Goal: Information Seeking & Learning: Check status

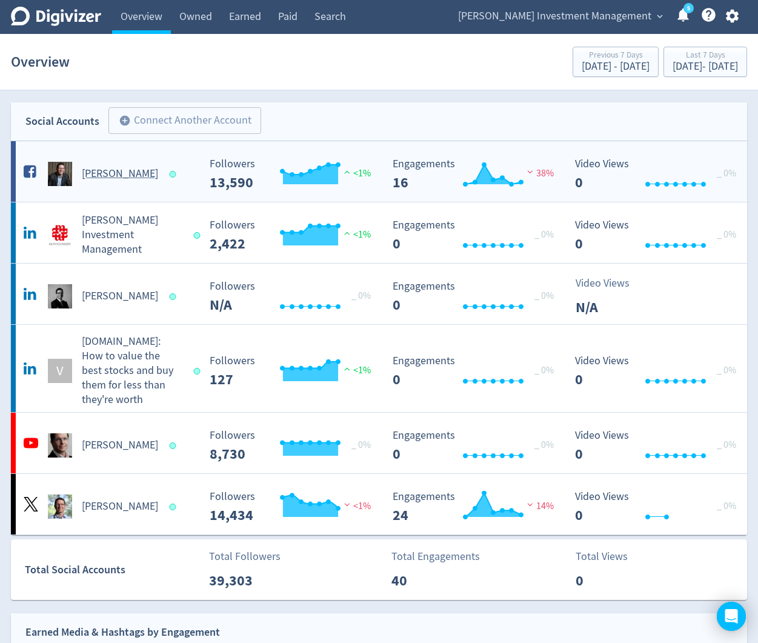
click at [152, 182] on div "[PERSON_NAME]" at bounding box center [110, 174] width 178 height 24
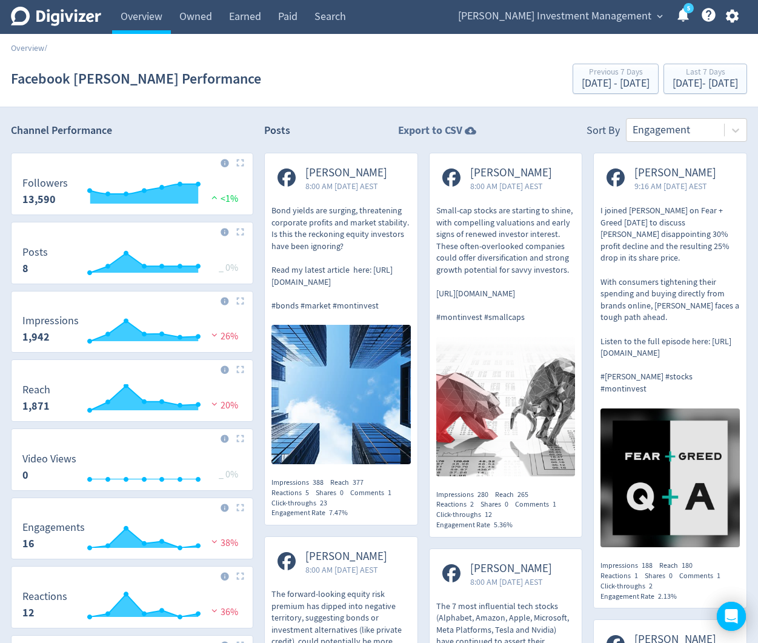
click at [423, 129] on strong "Export to CSV" at bounding box center [430, 130] width 64 height 15
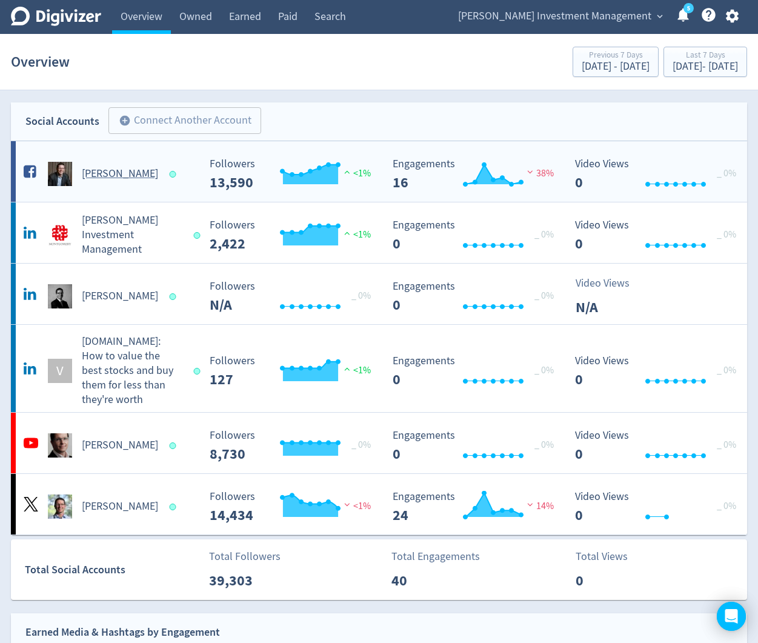
click at [95, 169] on h5 "[PERSON_NAME]" at bounding box center [120, 174] width 76 height 15
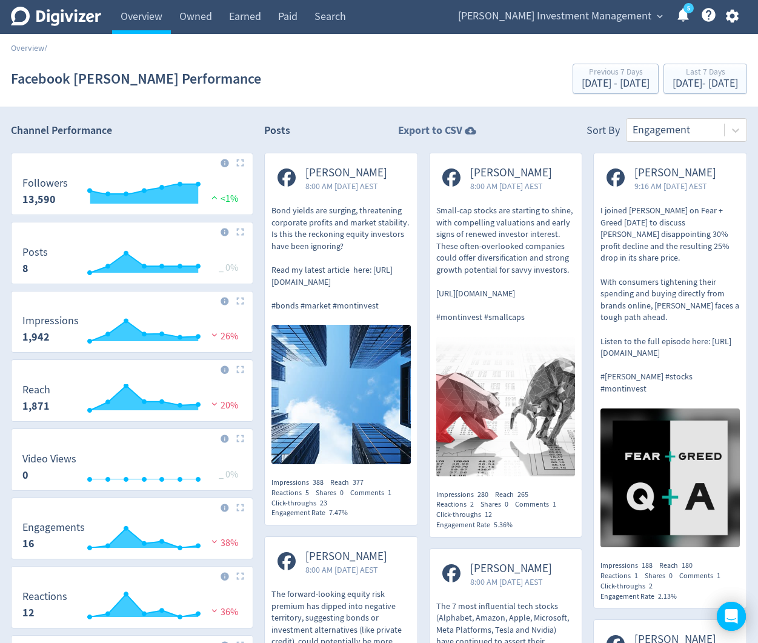
click at [466, 133] on icon at bounding box center [471, 131] width 12 height 8
click at [531, 24] on span "[PERSON_NAME] Investment Management" at bounding box center [554, 16] width 193 height 19
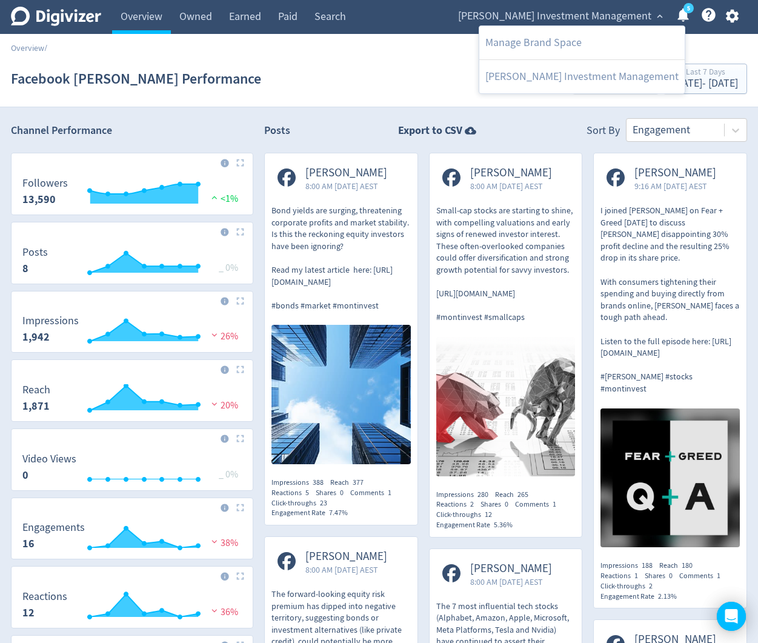
click at [529, 127] on div at bounding box center [379, 321] width 758 height 643
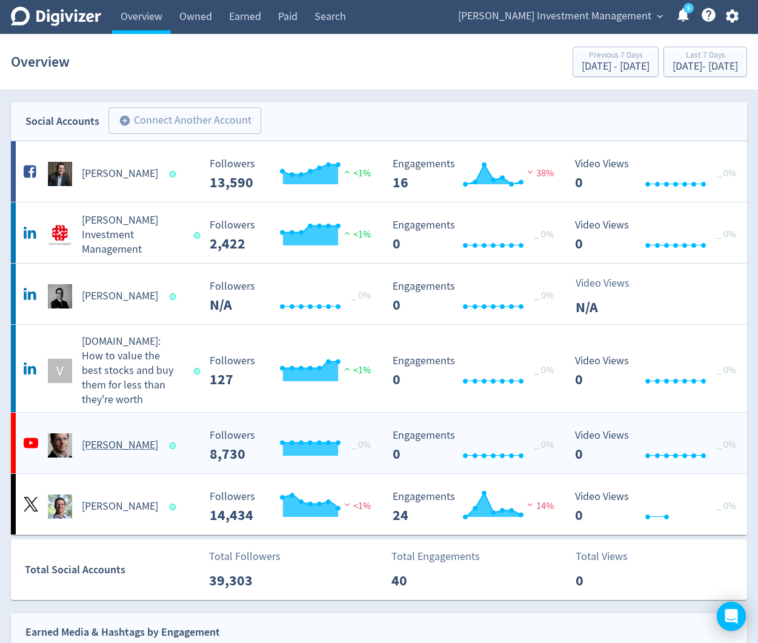
click at [132, 438] on h5 "[PERSON_NAME]" at bounding box center [120, 445] width 76 height 15
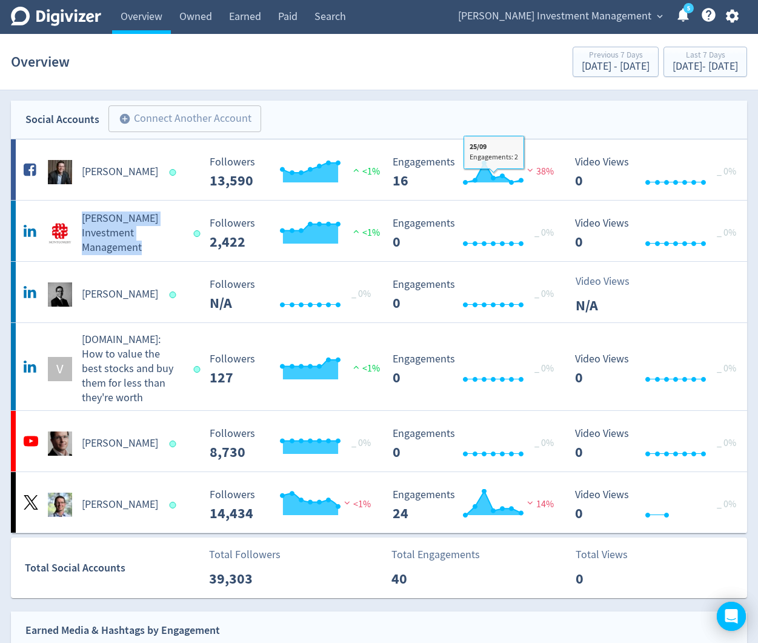
scroll to position [2, 0]
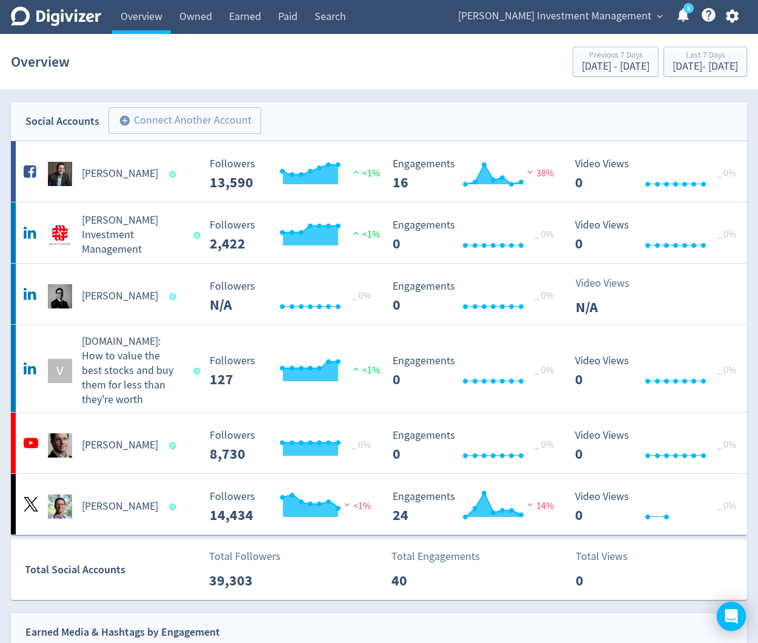
click at [352, 113] on div "Social Accounts add_circle Connect Another Account add_circle" at bounding box center [379, 121] width 737 height 39
click at [209, 18] on link "Owned" at bounding box center [196, 17] width 50 height 34
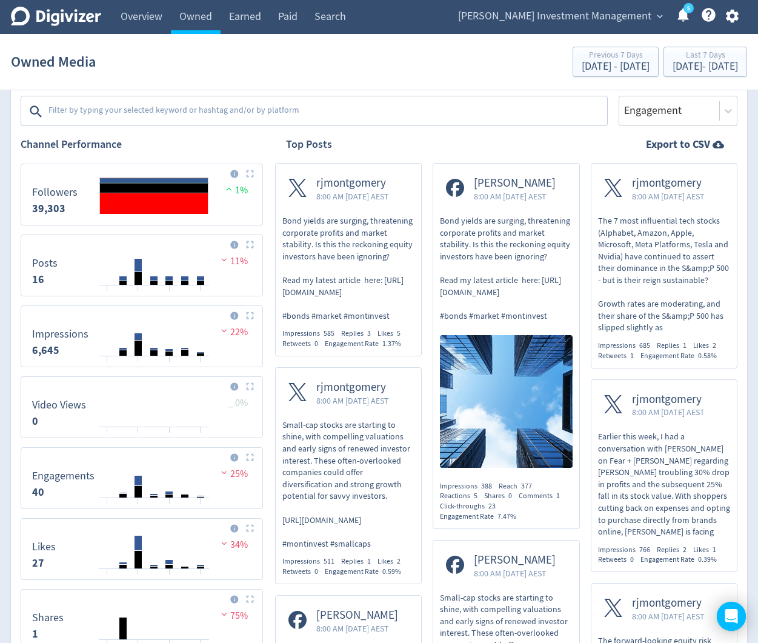
scroll to position [194, 0]
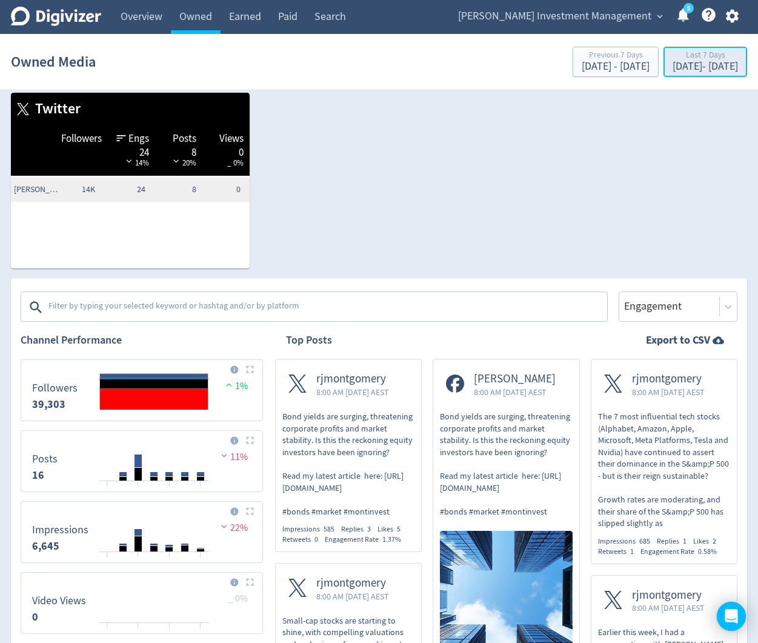
click at [673, 66] on div "[DATE] - [DATE]" at bounding box center [705, 66] width 65 height 11
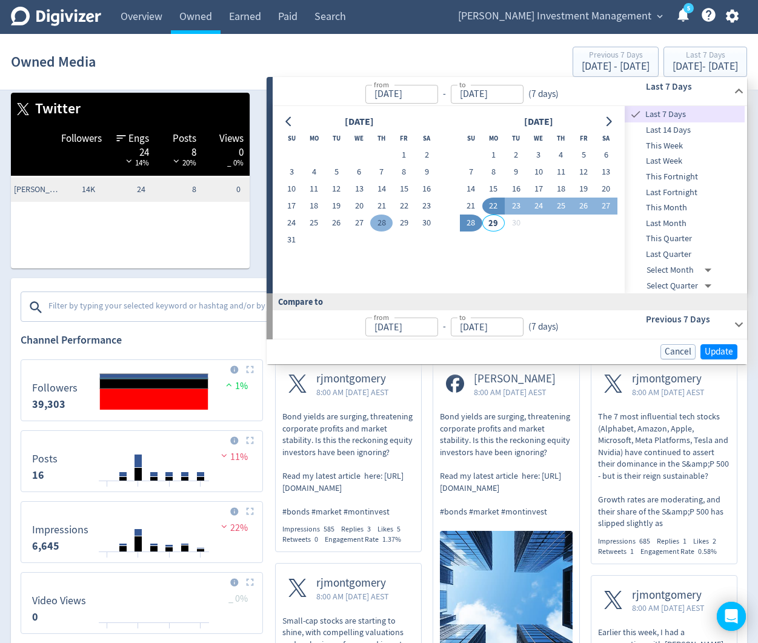
click at [382, 226] on button "28" at bounding box center [381, 223] width 22 height 17
type input "[DATE]"
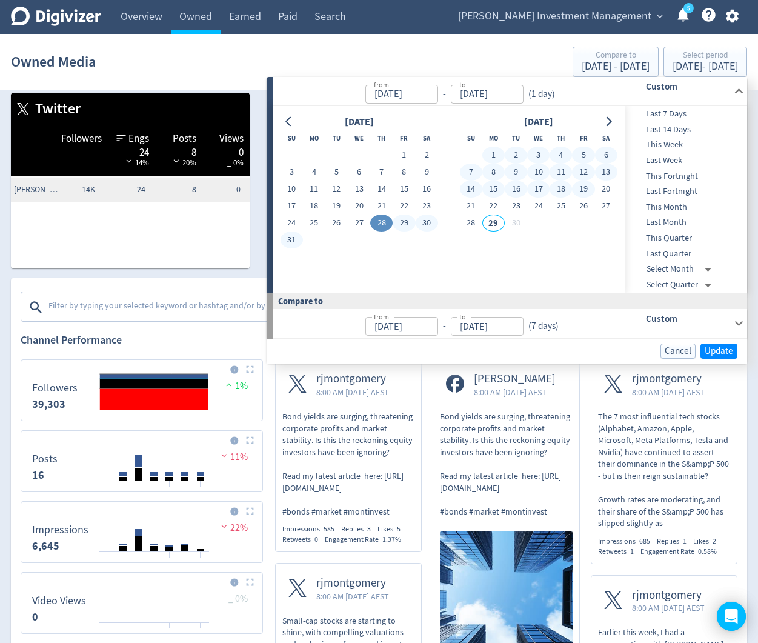
click at [587, 189] on button "19" at bounding box center [583, 189] width 22 height 17
type input "[DATE]"
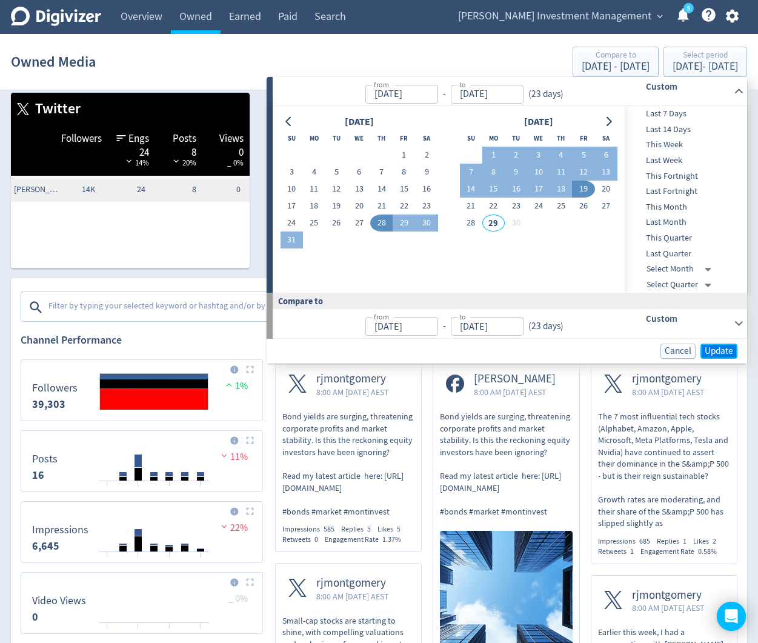
click at [720, 355] on span "Update" at bounding box center [719, 351] width 28 height 9
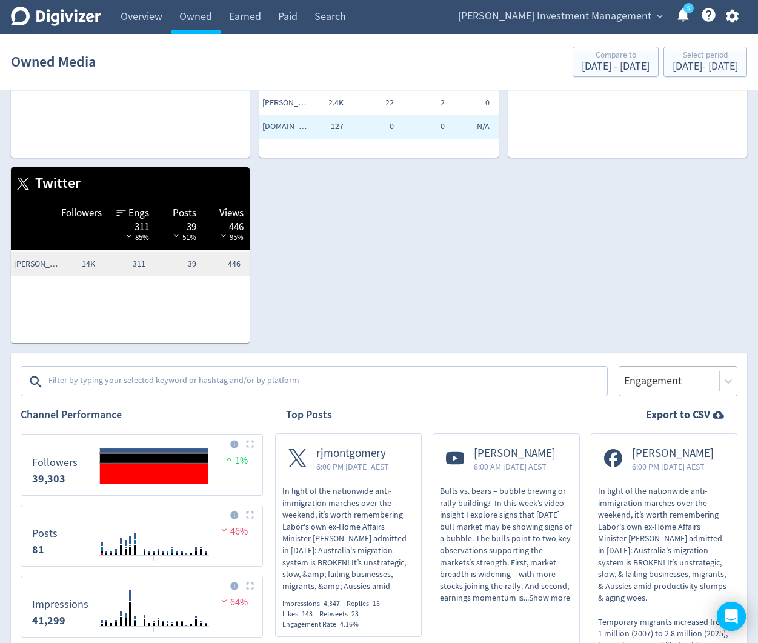
scroll to position [125, 0]
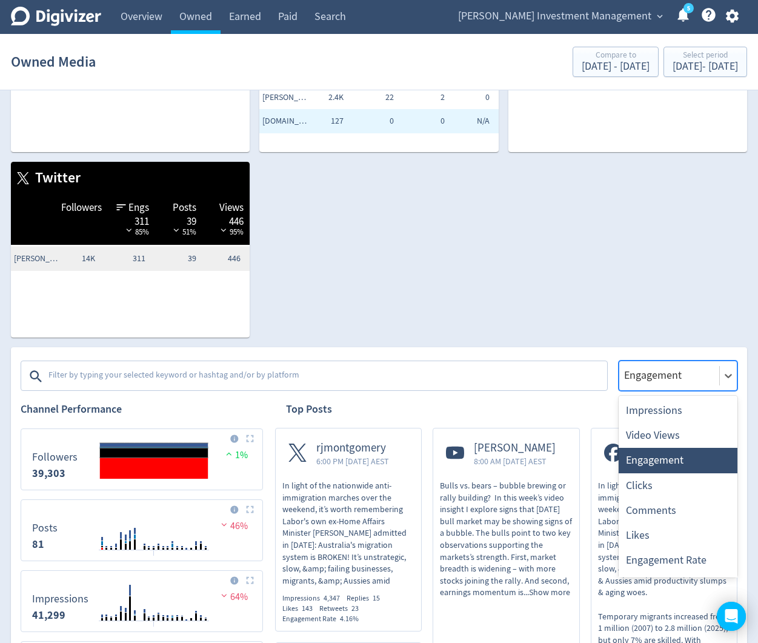
click at [710, 371] on div at bounding box center [669, 376] width 93 height 18
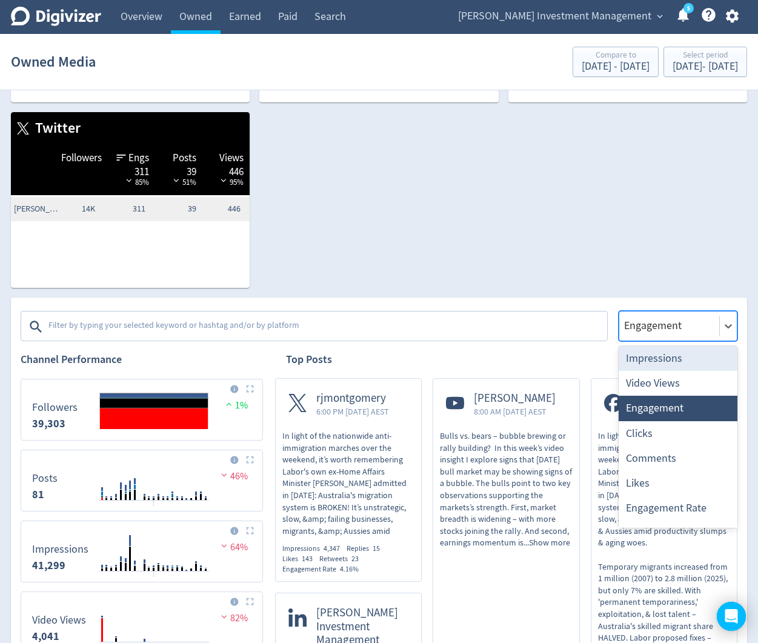
scroll to position [190, 0]
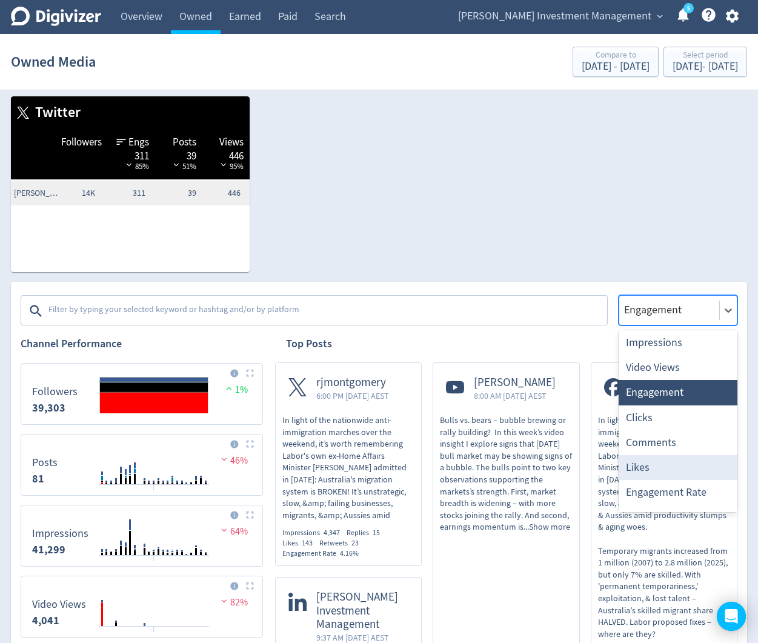
click at [673, 465] on div "Likes" at bounding box center [678, 467] width 119 height 25
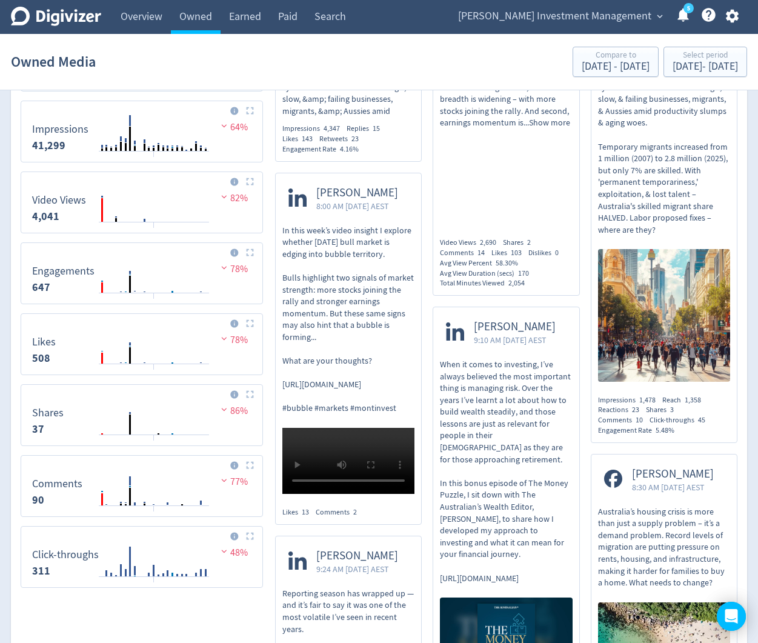
scroll to position [567, 0]
